Goal: Transaction & Acquisition: Subscribe to service/newsletter

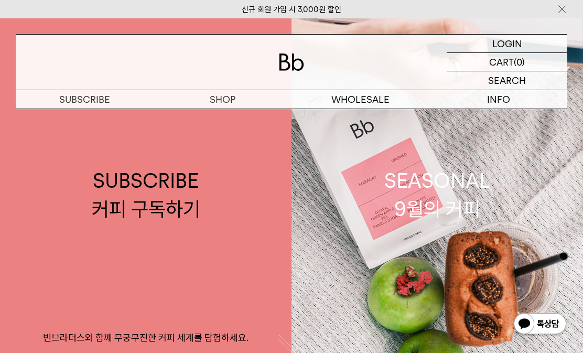
click at [77, 245] on link "SUBSCRIBE 커피 구독하기 빈브라더스와 함께 무궁무진한 커피 세계를 탐험하세요." at bounding box center [145, 194] width 291 height 353
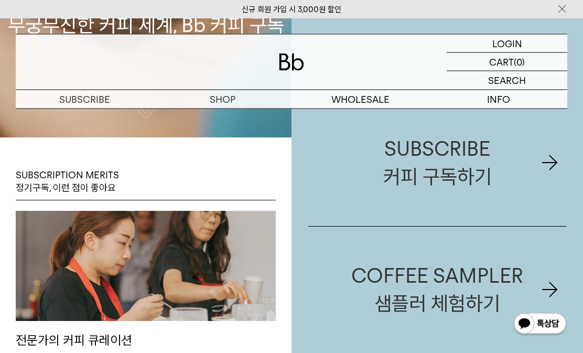
scroll to position [234, 0]
click at [397, 301] on div "COFFEE SAMPLER 샘플러 체험하기" at bounding box center [437, 290] width 172 height 56
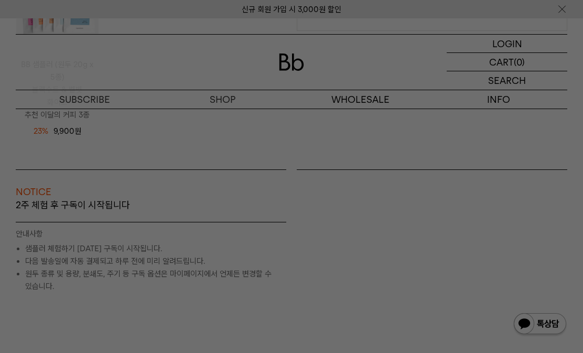
scroll to position [318, 0]
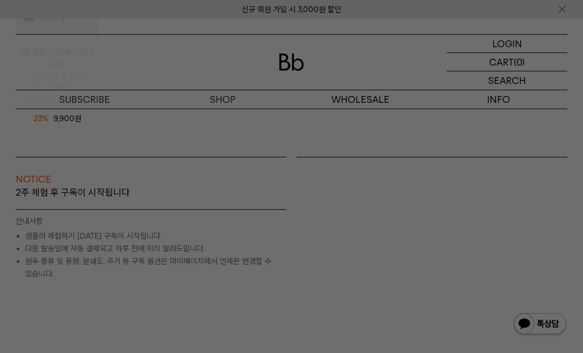
click at [555, 15] on div at bounding box center [291, 176] width 583 height 353
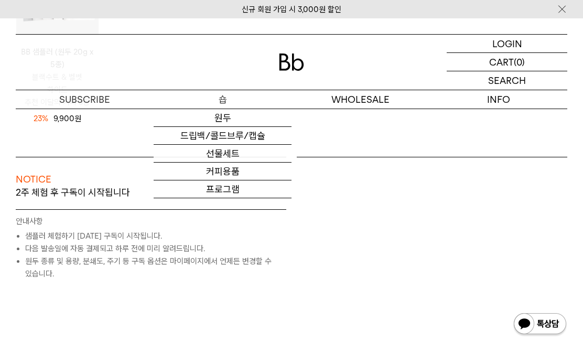
click at [204, 122] on link "원두" at bounding box center [223, 118] width 138 height 18
click at [191, 118] on link "원두" at bounding box center [223, 118] width 138 height 18
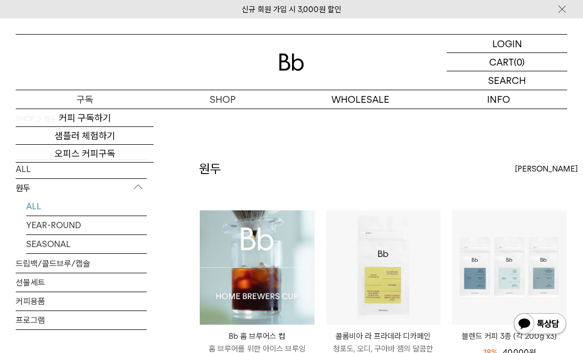
click at [57, 121] on link "커피 구독하기" at bounding box center [85, 118] width 138 height 18
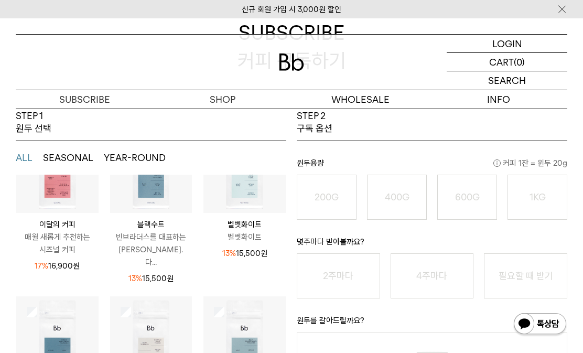
scroll to position [86, 0]
click at [140, 198] on img at bounding box center [151, 172] width 82 height 82
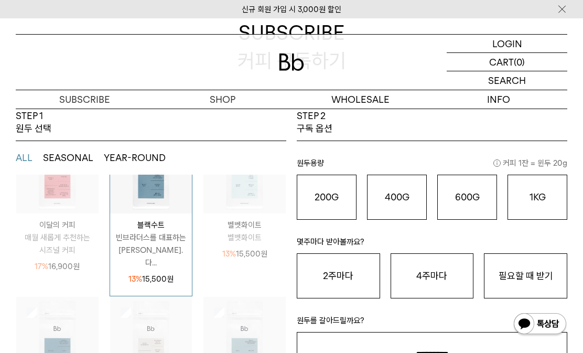
click at [325, 199] on o "200G" at bounding box center [326, 196] width 24 height 11
click at [550, 266] on button "필요할 때 받기" at bounding box center [525, 275] width 83 height 45
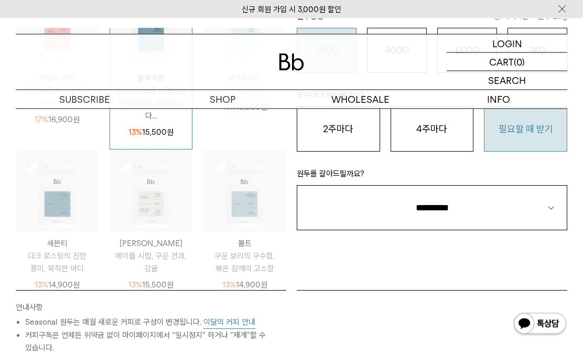
scroll to position [272, 0]
click at [544, 205] on select "**********" at bounding box center [432, 207] width 270 height 45
select select "**"
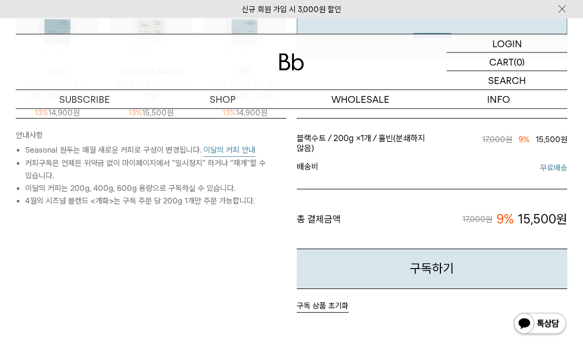
scroll to position [443, 0]
click at [501, 266] on button "구독하기" at bounding box center [432, 268] width 270 height 40
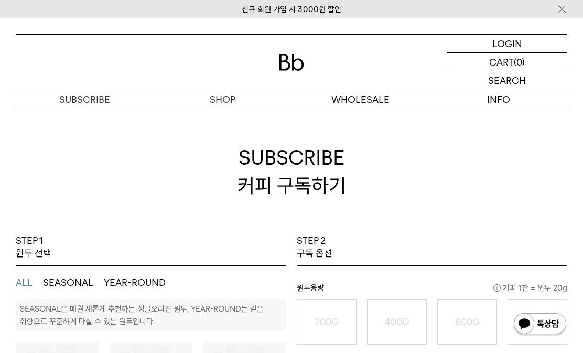
select select "**"
